Goal: Transaction & Acquisition: Purchase product/service

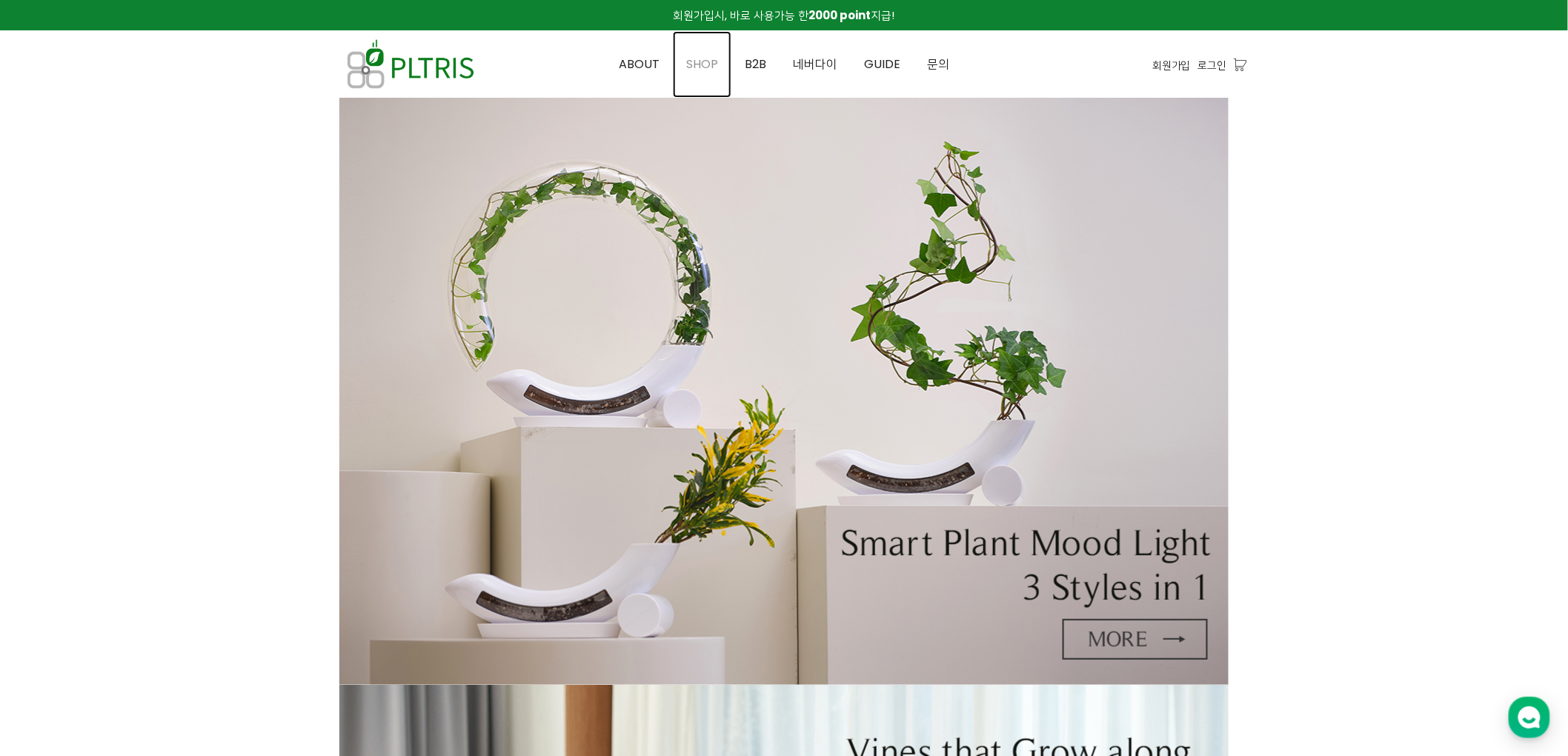
click at [723, 57] on link "SHOP" at bounding box center [702, 64] width 58 height 67
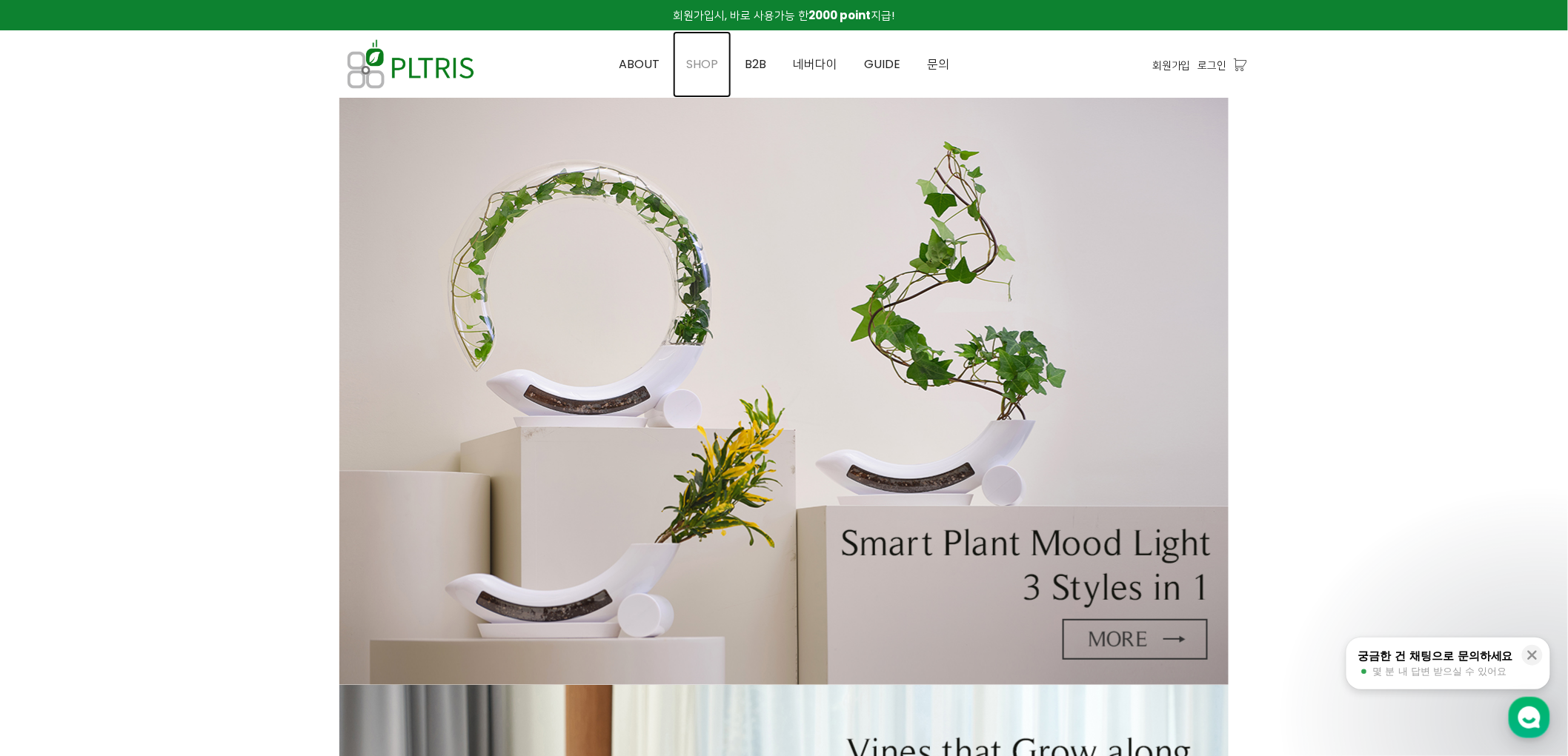
click at [706, 67] on span "SHOP" at bounding box center [702, 64] width 31 height 17
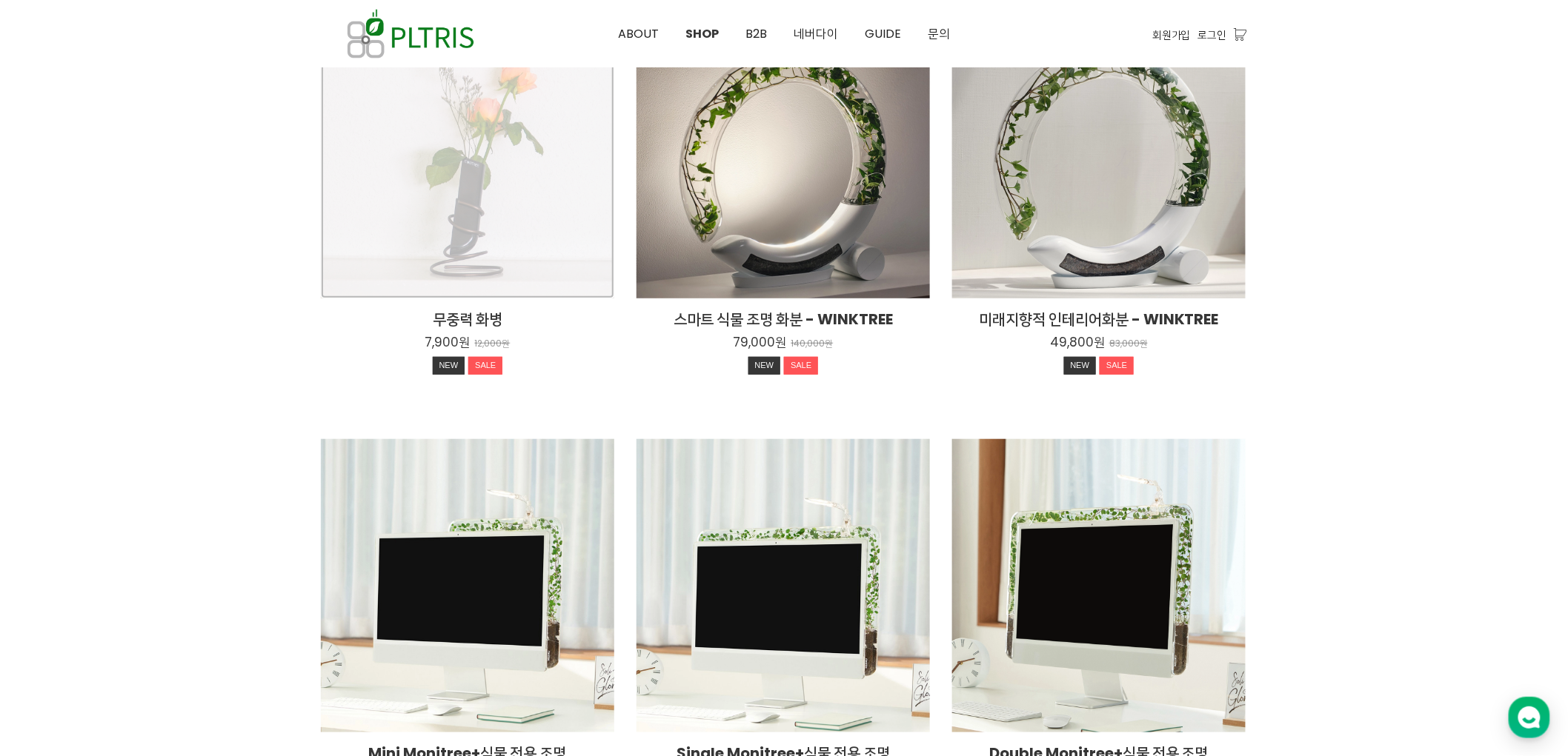
click at [412, 211] on div "무중력 화병 7,900원 12,000원 NEW SALE" at bounding box center [468, 152] width 293 height 293
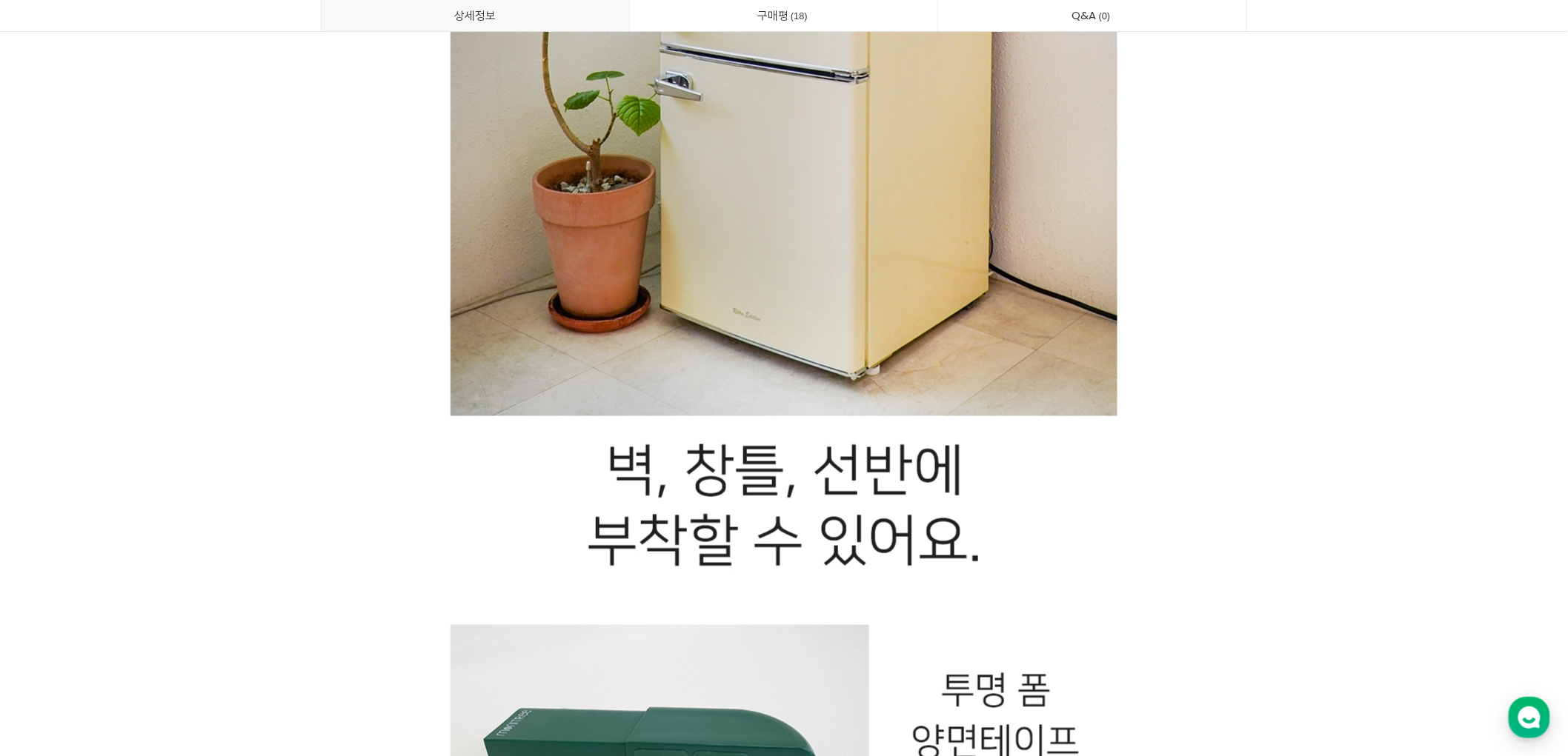
scroll to position [5432, 0]
